Goal: Information Seeking & Learning: Check status

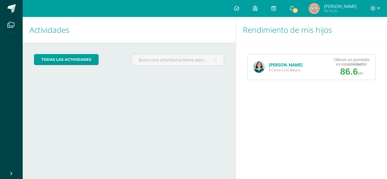
click at [320, 70] on div "Andrea Claudio II Curso Ciclo Básico Obtuvo un promedio en esta Unidad de: 86.6…" at bounding box center [311, 67] width 129 height 26
click at [253, 68] on div "Andrea Claudio II Curso Ciclo Básico" at bounding box center [277, 66] width 61 height 25
click at [260, 67] on img at bounding box center [258, 66] width 11 height 11
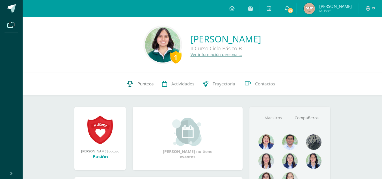
click at [144, 82] on span "Punteos" at bounding box center [146, 84] width 16 height 6
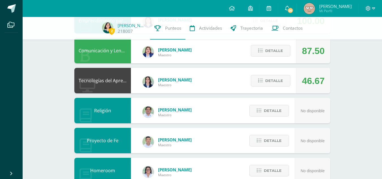
scroll to position [171, 0]
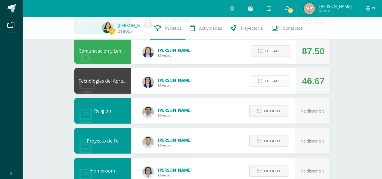
click at [272, 80] on span "Detalle" at bounding box center [275, 81] width 18 height 10
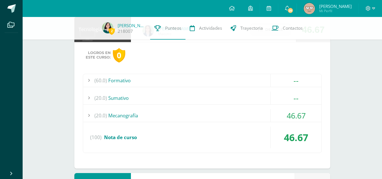
scroll to position [223, 0]
click at [240, 113] on div "(20.0) Mecanografía" at bounding box center [202, 115] width 239 height 13
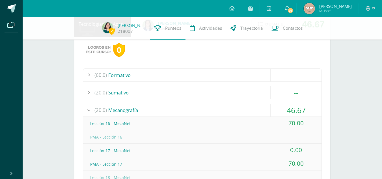
scroll to position [228, 0]
click at [149, 108] on div "(20.0) Mecanografía" at bounding box center [202, 110] width 239 height 13
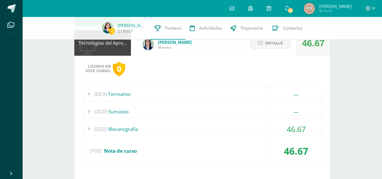
scroll to position [207, 0]
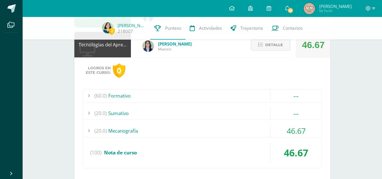
click at [261, 46] on icon at bounding box center [260, 44] width 5 height 5
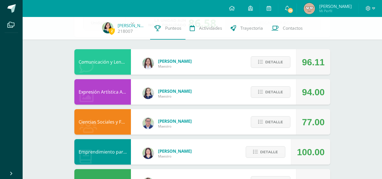
scroll to position [43, 0]
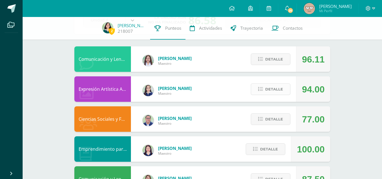
click at [263, 86] on button "Detalle" at bounding box center [271, 90] width 40 height 12
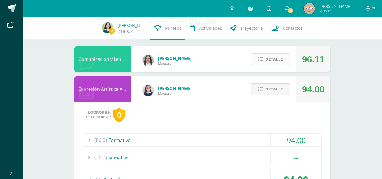
click at [255, 54] on button "Detalle" at bounding box center [271, 60] width 40 height 12
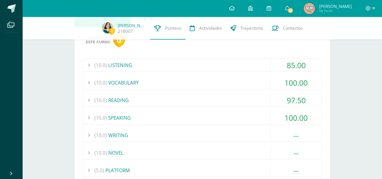
scroll to position [92, 0]
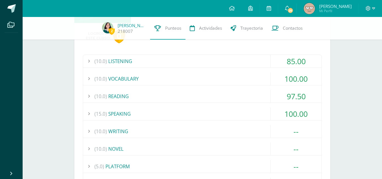
click at [173, 114] on div "(15.0) SPEAKING" at bounding box center [202, 114] width 239 height 13
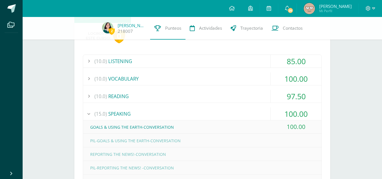
click at [173, 97] on div "(10.0) READING" at bounding box center [202, 96] width 239 height 13
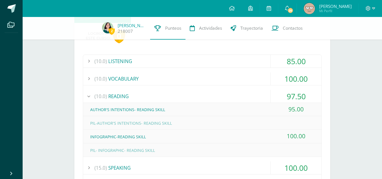
scroll to position [89, 0]
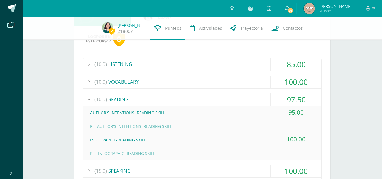
click at [157, 84] on div "(10.0) VOCABULARY" at bounding box center [202, 82] width 239 height 13
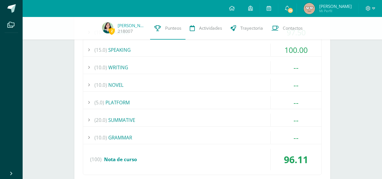
scroll to position [218, 0]
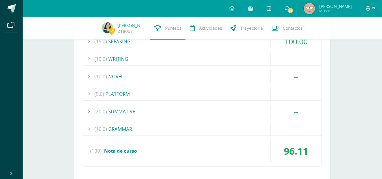
click at [138, 131] on div "(10.0) GRAMMAR" at bounding box center [202, 129] width 239 height 13
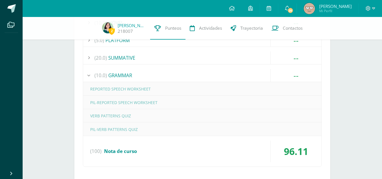
scroll to position [218, 0]
click at [122, 85] on div "REPORTED SPEECH WORKSHEET" at bounding box center [202, 88] width 239 height 13
click at [122, 79] on div "(10.0) GRAMMAR" at bounding box center [202, 75] width 239 height 13
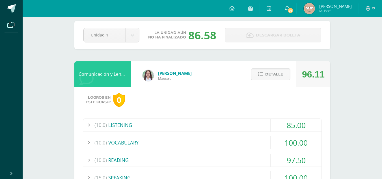
scroll to position [0, 0]
